Goal: Transaction & Acquisition: Purchase product/service

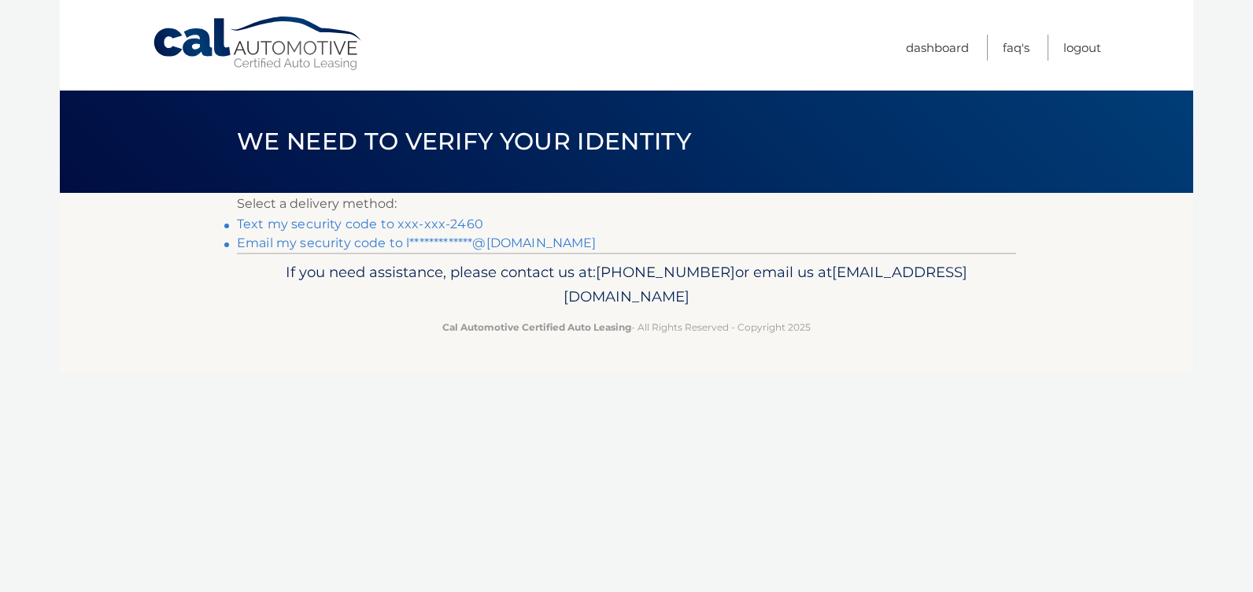
click at [388, 224] on link "Text my security code to xxx-xxx-2460" at bounding box center [360, 223] width 246 height 15
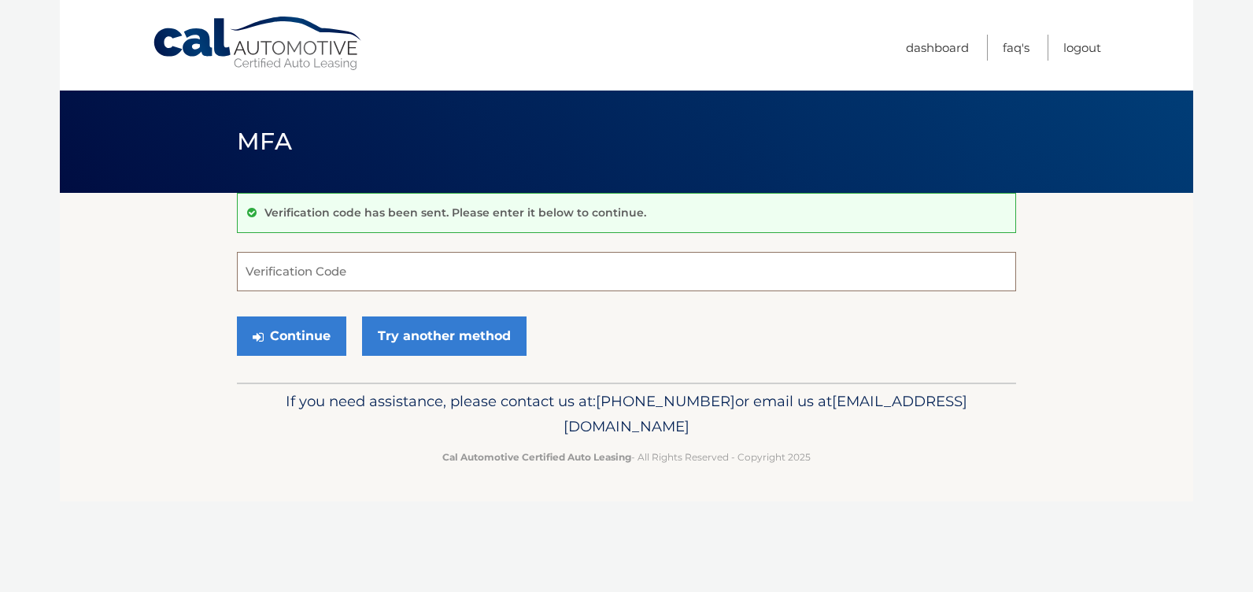
click at [349, 270] on input "Verification Code" at bounding box center [626, 271] width 779 height 39
type input "111400"
click at [274, 335] on button "Continue" at bounding box center [291, 335] width 109 height 39
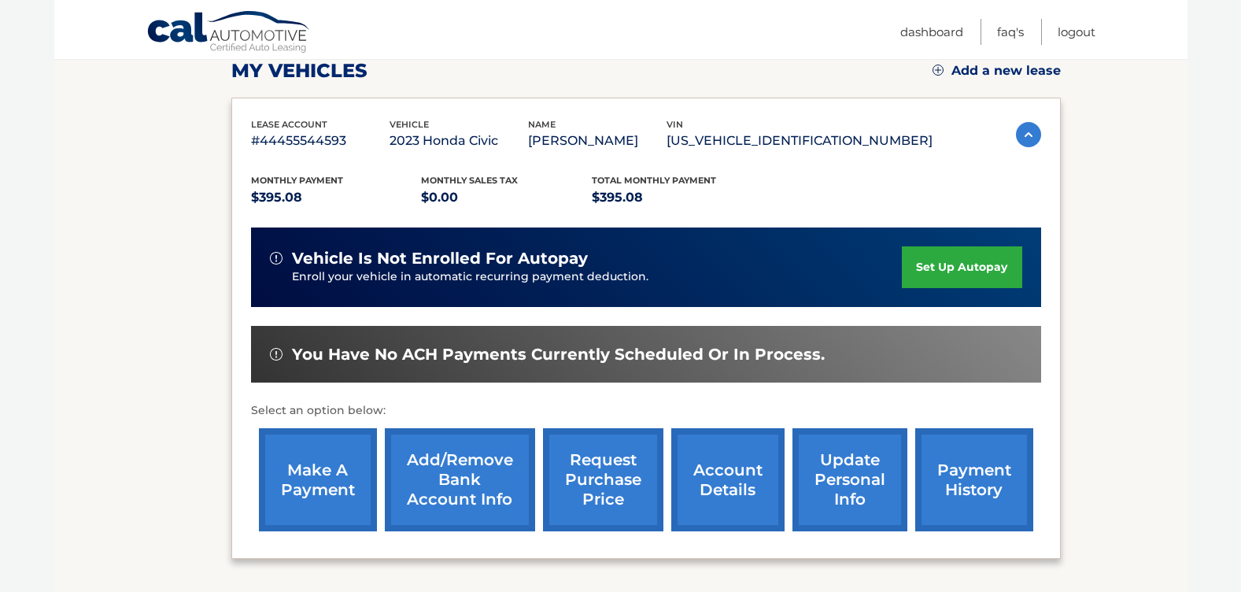
scroll to position [236, 0]
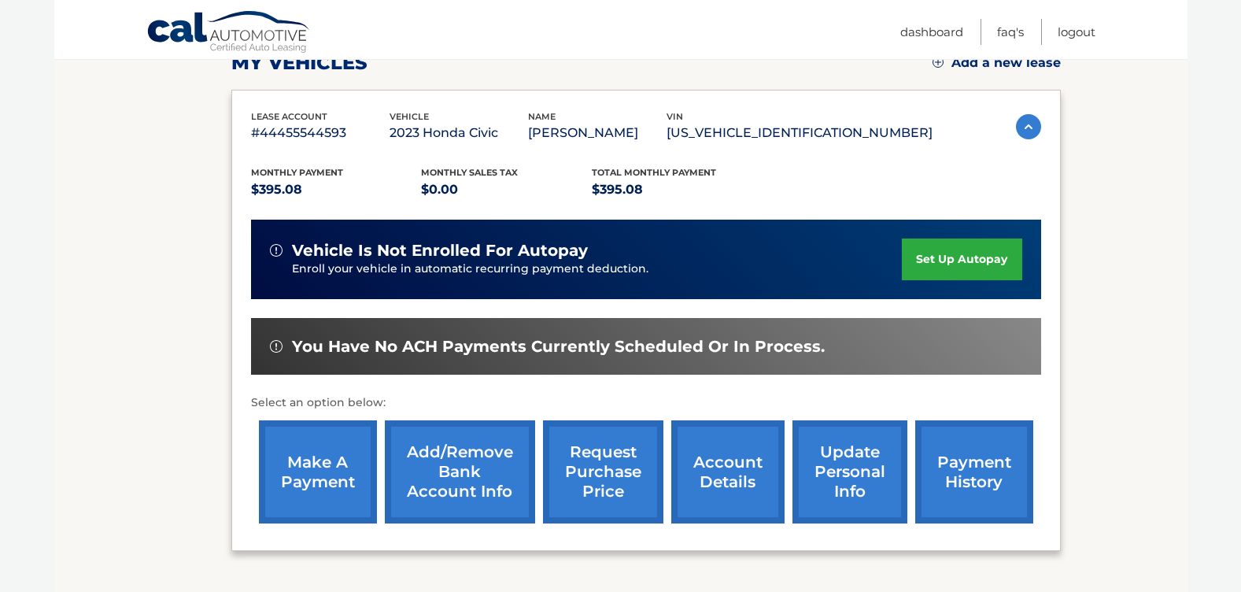
click at [307, 466] on link "make a payment" at bounding box center [318, 471] width 118 height 103
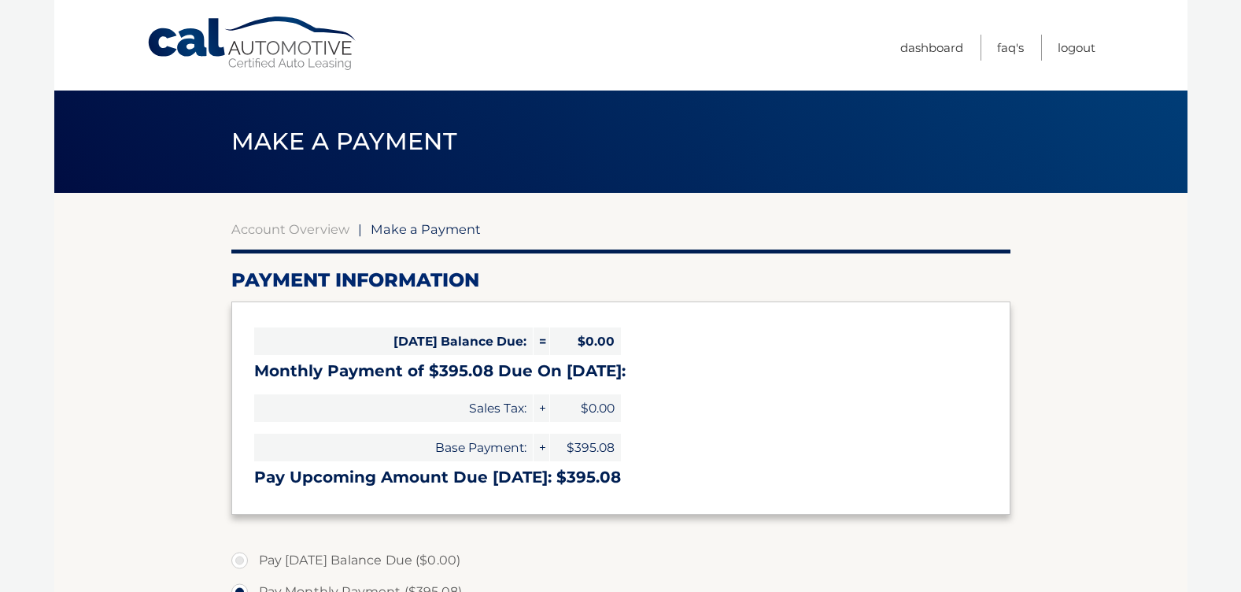
select select "ZDA5NzA5ZGItODdiYS00ZjgyLWFjZmQtYWI2NTRmZDU0ZTgw"
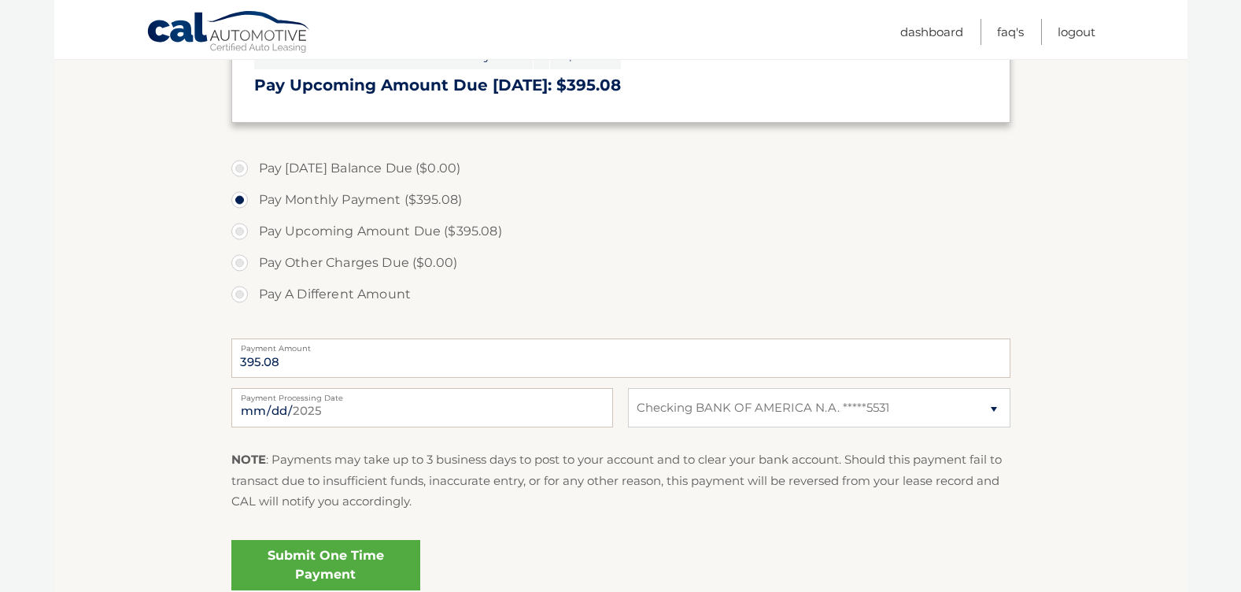
scroll to position [394, 0]
click at [323, 407] on input "[DATE]" at bounding box center [422, 405] width 382 height 39
type input "[DATE]"
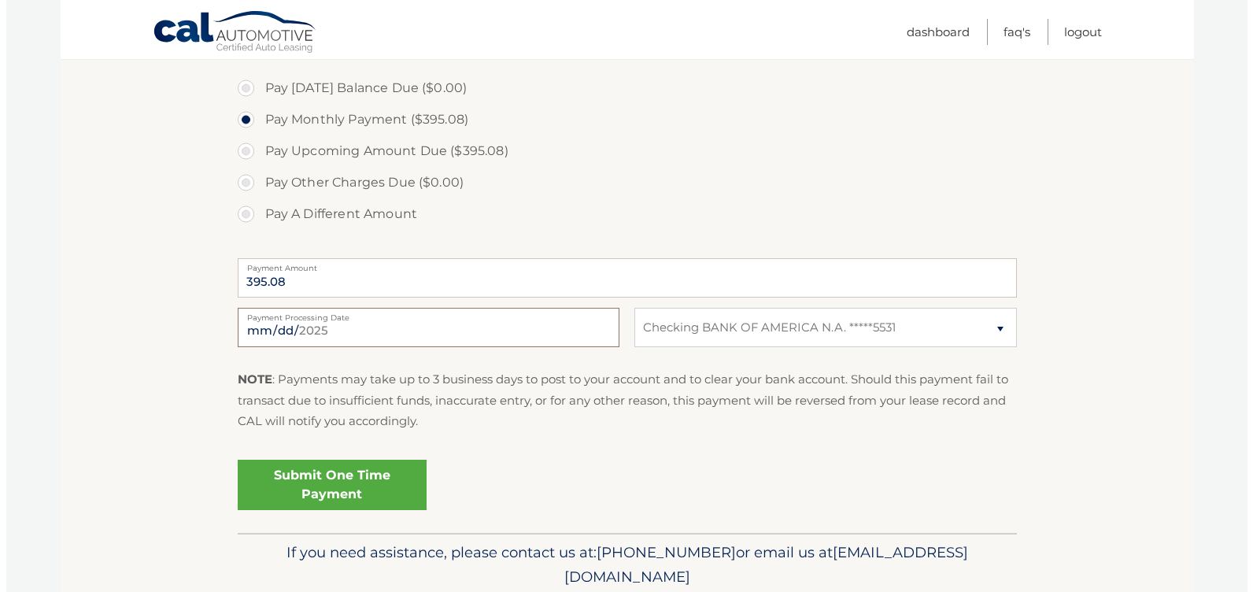
scroll to position [533, 0]
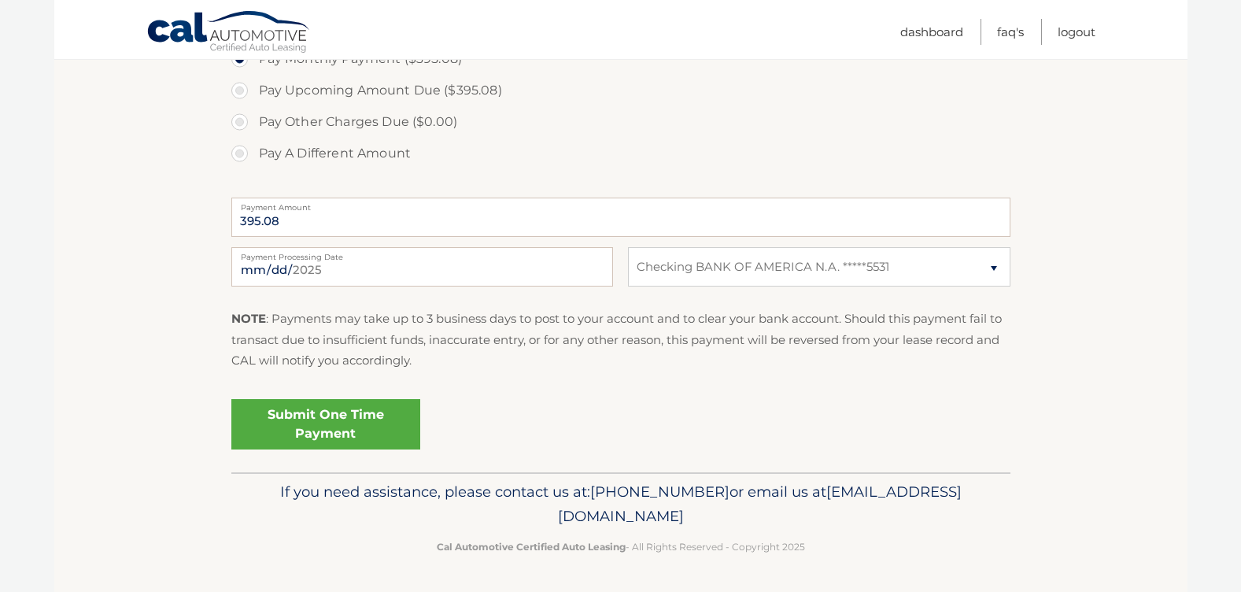
click at [309, 424] on link "Submit One Time Payment" at bounding box center [325, 424] width 189 height 50
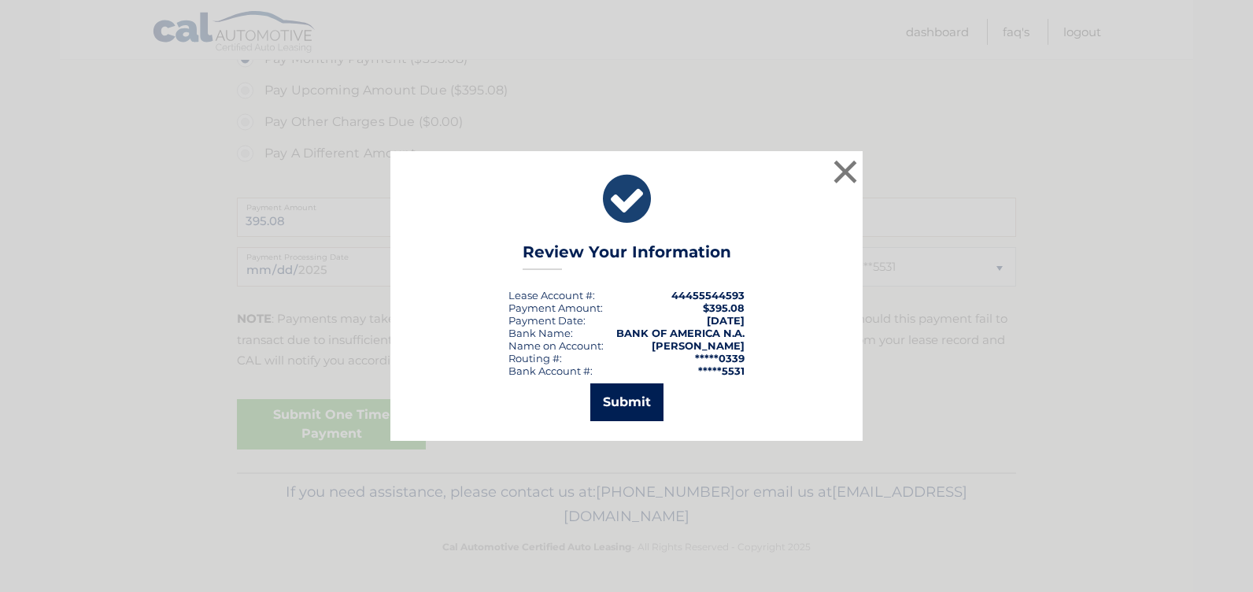
click at [614, 403] on button "Submit" at bounding box center [626, 402] width 73 height 38
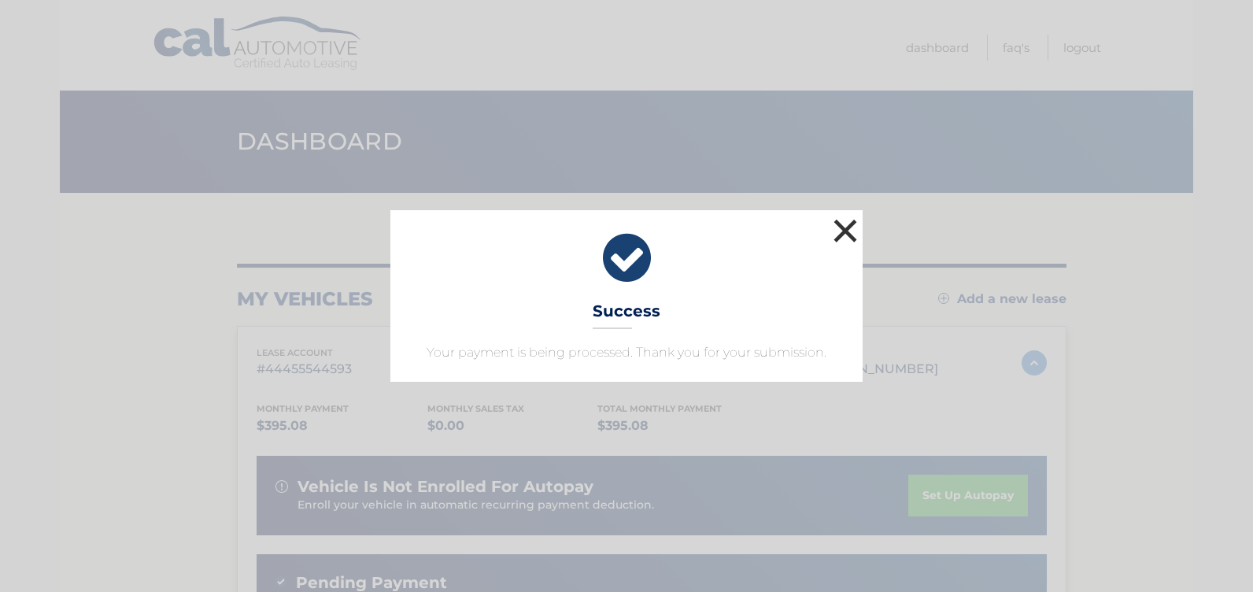
click at [835, 233] on button "×" at bounding box center [845, 230] width 31 height 31
